Goal: Transaction & Acquisition: Book appointment/travel/reservation

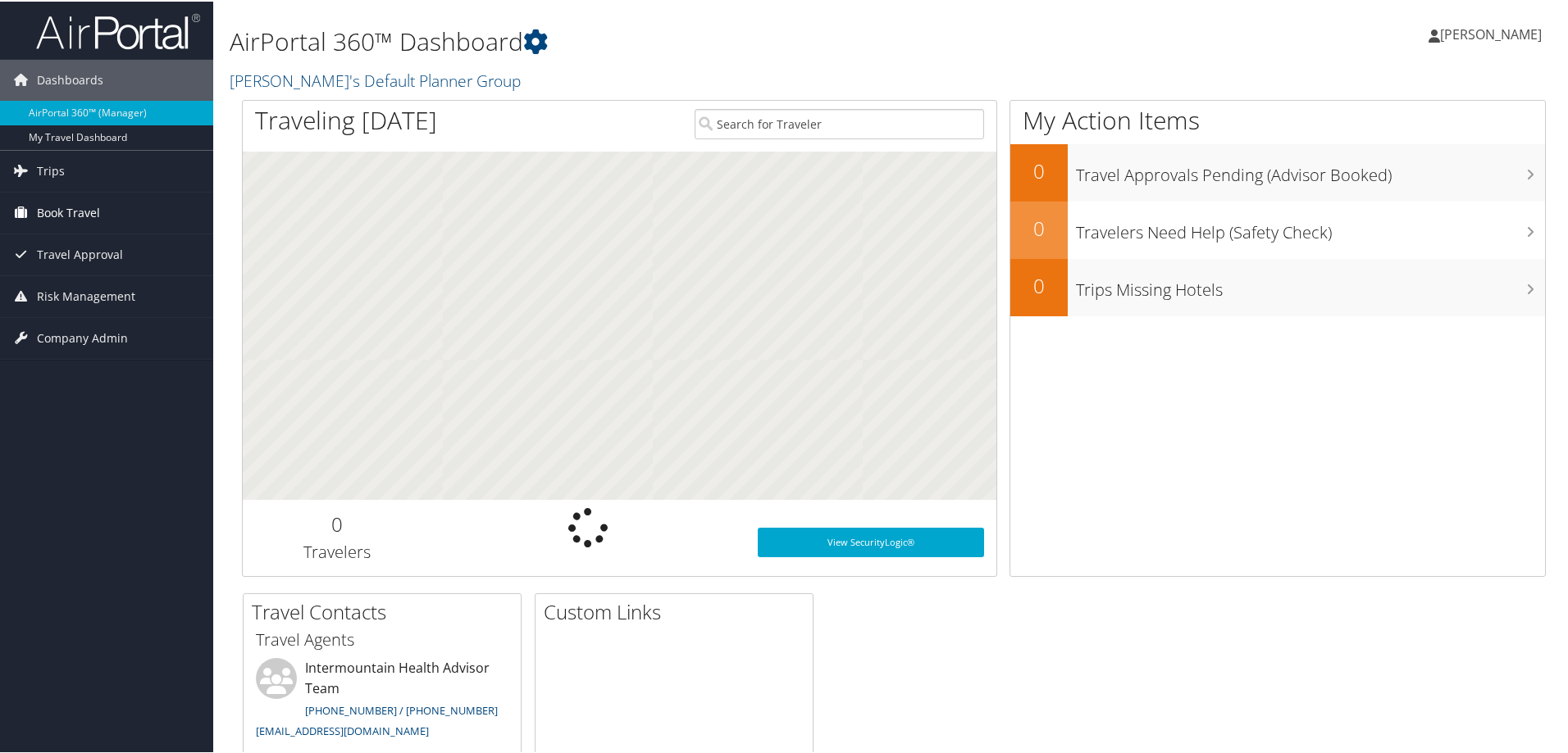
click at [101, 211] on link "Book Travel" at bounding box center [107, 211] width 213 height 41
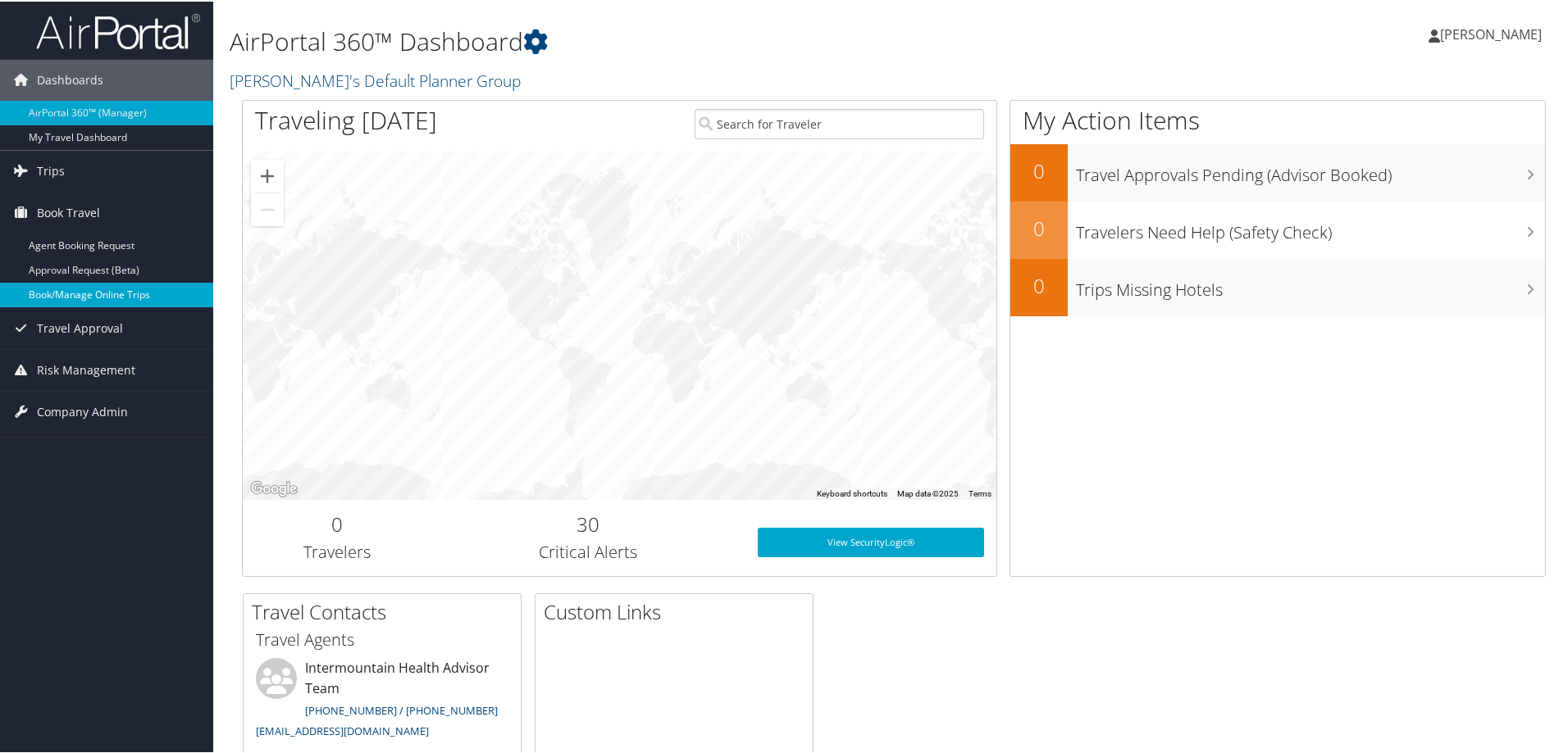
click at [122, 290] on link "Book/Manage Online Trips" at bounding box center [107, 293] width 213 height 25
